Goal: Information Seeking & Learning: Learn about a topic

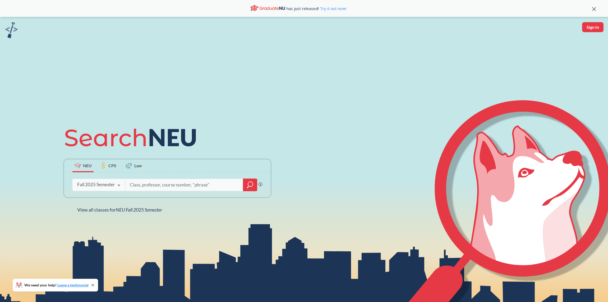
click at [250, 187] on icon "magnifying glass" at bounding box center [250, 184] width 5 height 5
click at [247, 184] on icon "magnifying glass" at bounding box center [250, 184] width 6 height 7
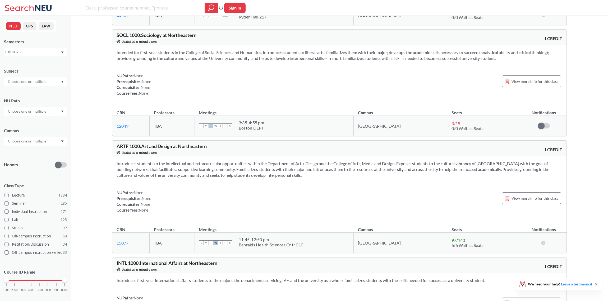
drag, startPoint x: 359, startPoint y: 144, endPoint x: 359, endPoint y: 154, distance: 10.3
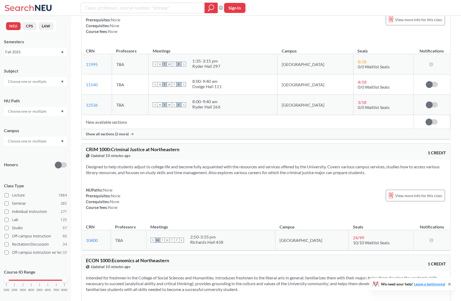
scroll to position [1295, 0]
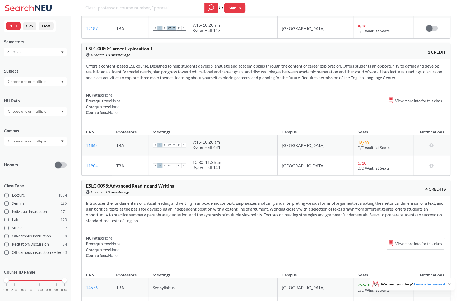
scroll to position [53, 0]
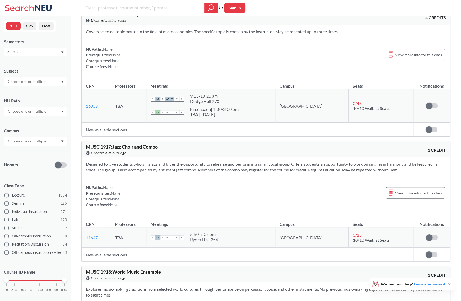
scroll to position [61684, 0]
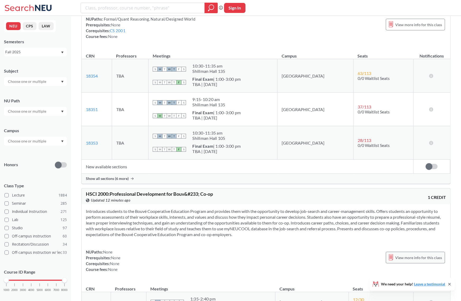
click at [402, 255] on span "View more info for this class" at bounding box center [418, 258] width 47 height 7
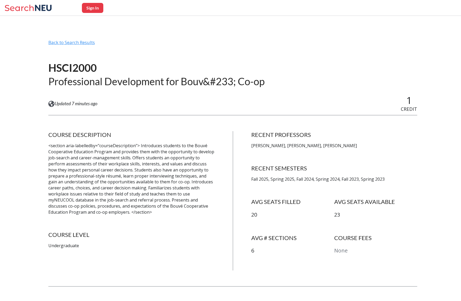
click at [65, 47] on div "Back to Search Results" at bounding box center [232, 45] width 369 height 10
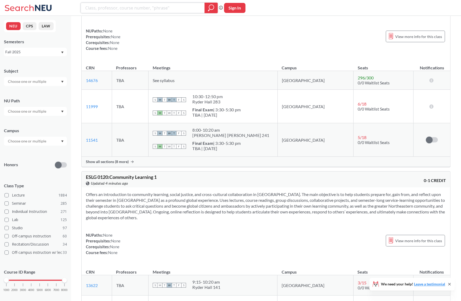
scroll to position [317, 0]
